Goal: Information Seeking & Learning: Learn about a topic

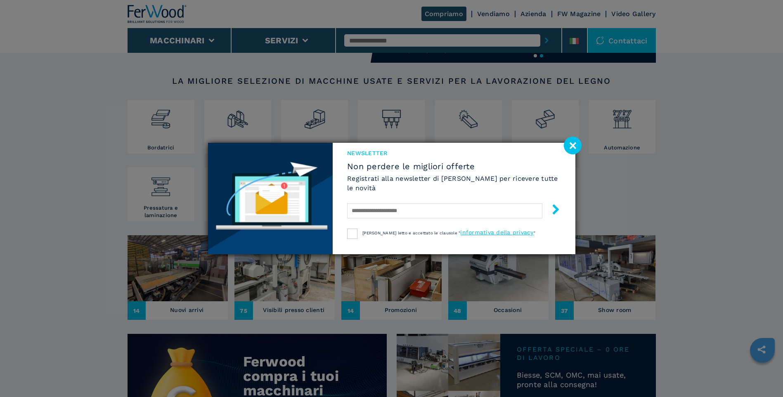
click at [576, 145] on image at bounding box center [573, 146] width 18 height 18
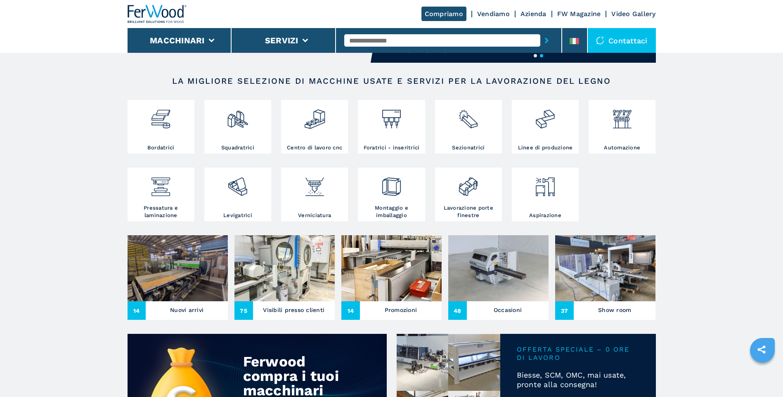
click at [576, 145] on link "Linee di produzione" at bounding box center [545, 127] width 67 height 54
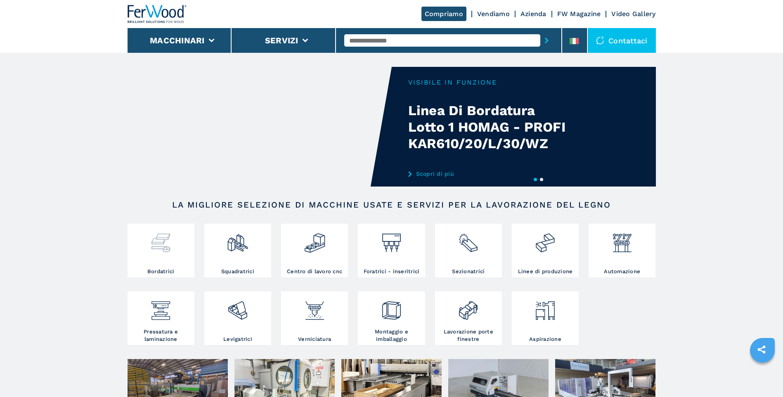
scroll to position [124, 0]
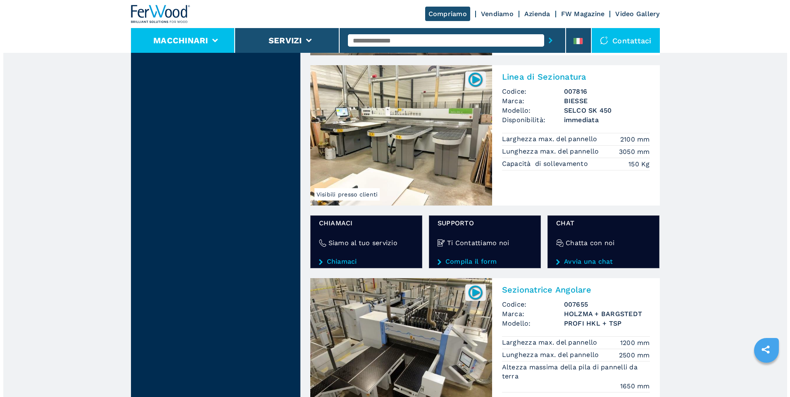
scroll to position [1153, 0]
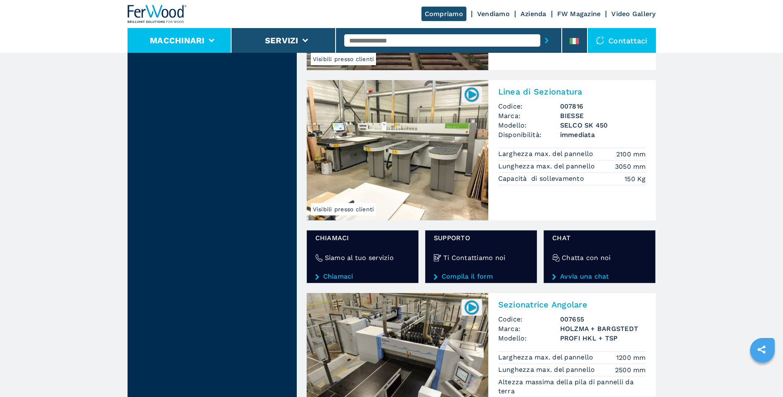
click at [178, 36] on button "Macchinari" at bounding box center [177, 41] width 55 height 10
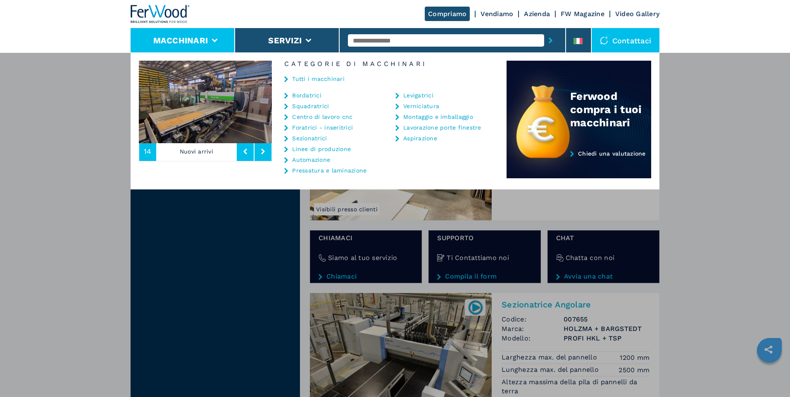
click at [456, 129] on link "Lavorazione porte finestre" at bounding box center [442, 128] width 78 height 6
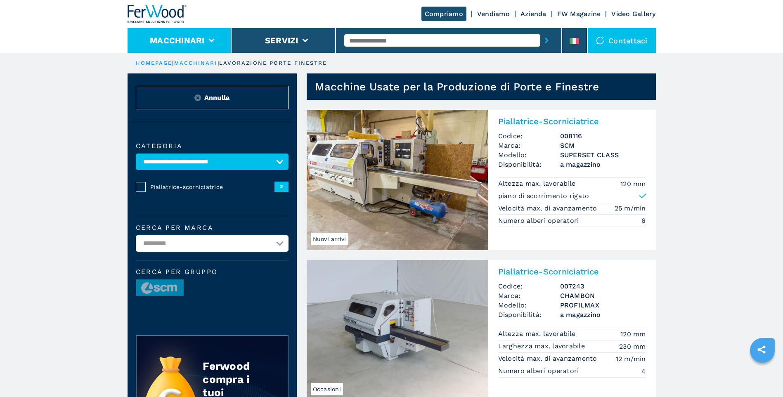
click at [197, 36] on button "Macchinari" at bounding box center [177, 41] width 55 height 10
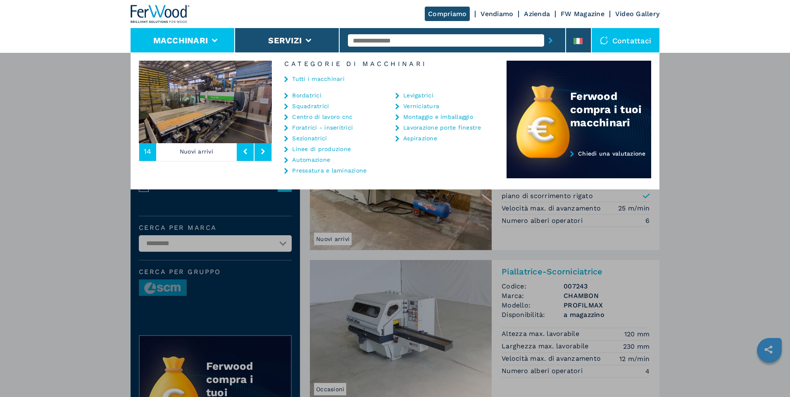
click at [411, 138] on link "Aspirazione" at bounding box center [420, 138] width 34 height 6
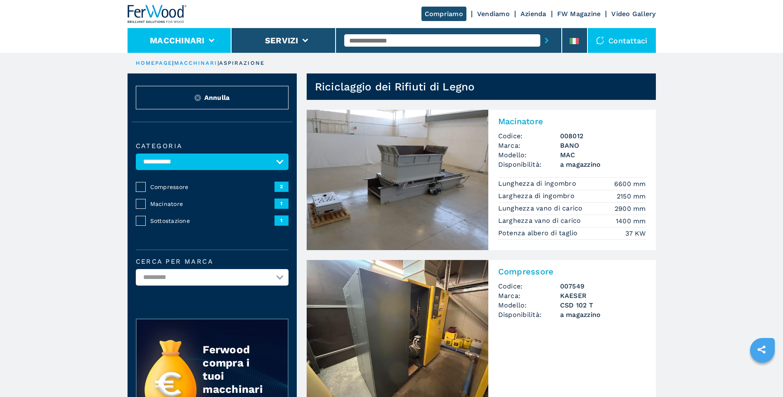
click at [194, 44] on button "Macchinari" at bounding box center [177, 41] width 55 height 10
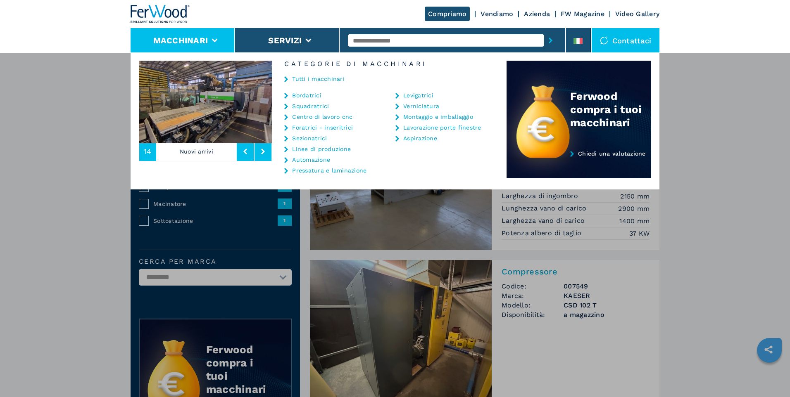
drag, startPoint x: 194, startPoint y: 44, endPoint x: 190, endPoint y: 37, distance: 8.1
click at [190, 37] on button "Macchinari" at bounding box center [180, 41] width 55 height 10
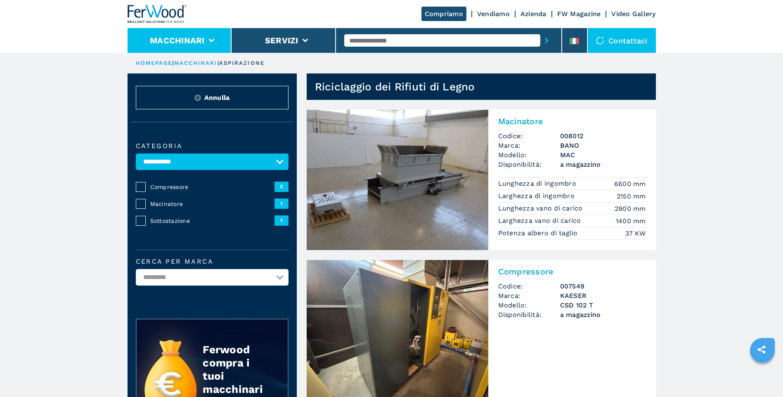
click at [190, 37] on button "Macchinari" at bounding box center [177, 41] width 55 height 10
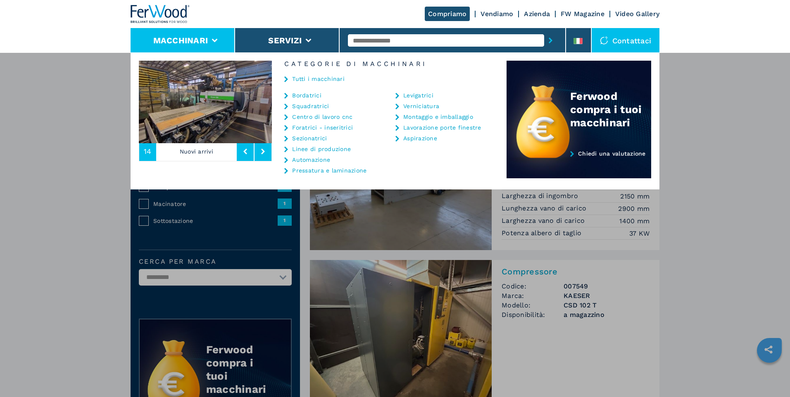
click at [347, 171] on link "Pressatura e laminazione" at bounding box center [329, 171] width 74 height 6
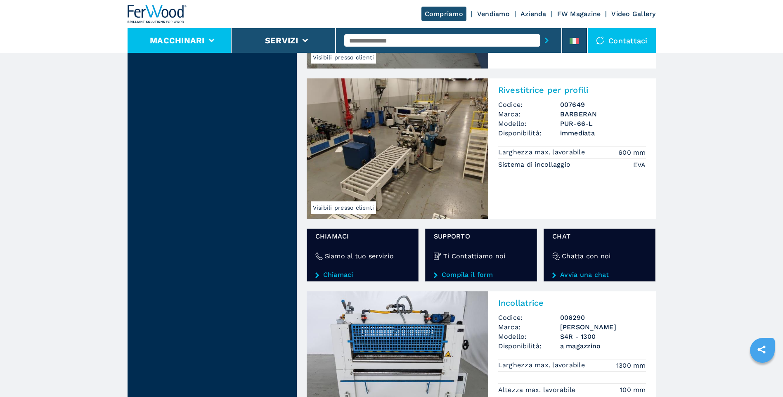
scroll to position [1115, 0]
